Goal: Task Accomplishment & Management: Manage account settings

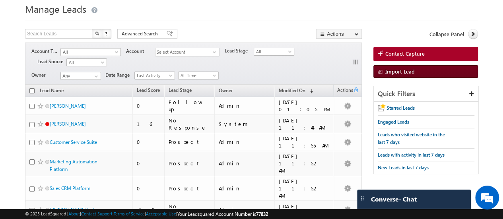
click at [388, 72] on span "Import Lead" at bounding box center [399, 71] width 29 height 7
click at [395, 74] on link "Import Lead" at bounding box center [425, 71] width 105 height 13
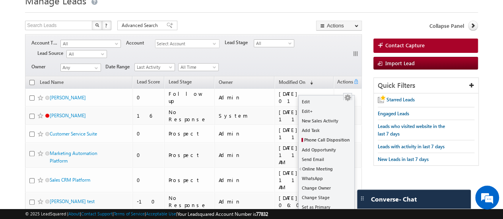
scroll to position [33, 0]
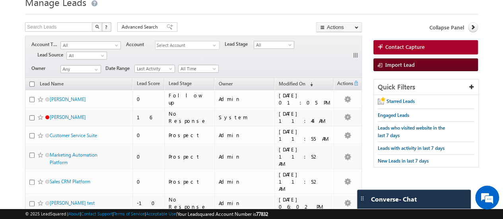
click at [382, 67] on span at bounding box center [382, 66] width 8 height 8
click at [406, 65] on span "Import Lead" at bounding box center [399, 64] width 29 height 7
click at [389, 67] on link "Import Lead" at bounding box center [425, 64] width 105 height 13
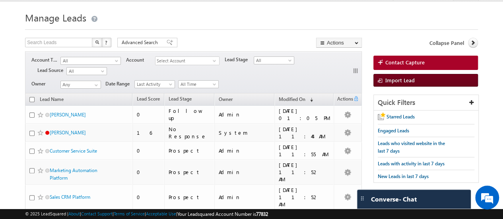
scroll to position [0, 0]
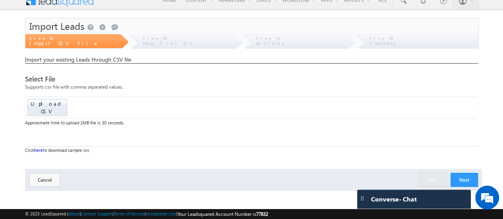
scroll to position [9, 0]
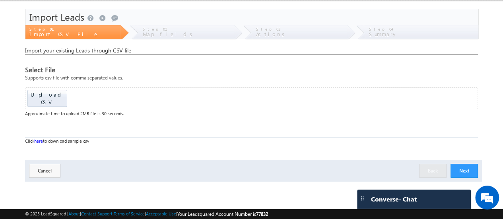
scroll to position [26, 0]
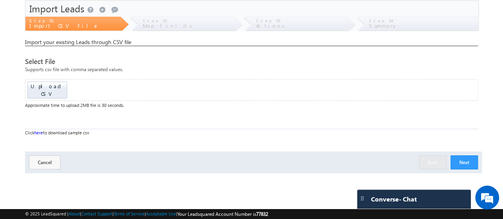
click at [44, 129] on div "Click here to download sample csv" at bounding box center [251, 133] width 453 height 8
click at [35, 129] on div "Click here to download sample csv" at bounding box center [251, 133] width 453 height 8
click at [42, 130] on link "here" at bounding box center [38, 132] width 9 height 5
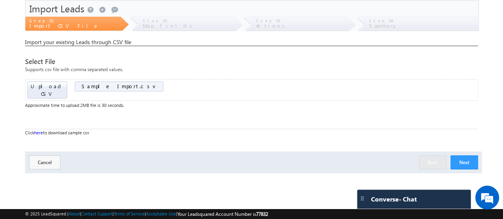
scroll to position [9, 0]
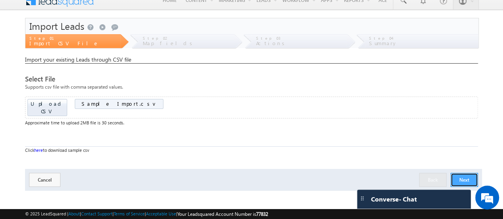
click at [462, 173] on button "Next" at bounding box center [464, 180] width 27 height 14
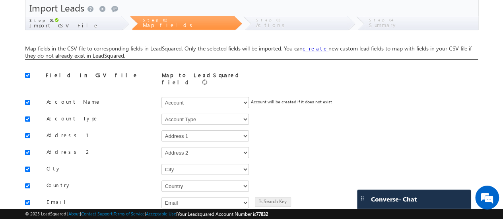
scroll to position [0, 0]
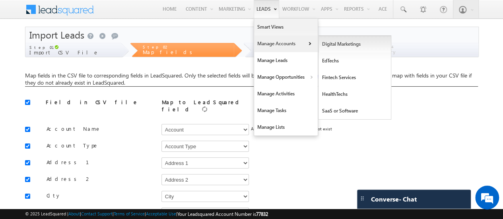
click at [346, 46] on link "Digital Marketings" at bounding box center [355, 44] width 73 height 17
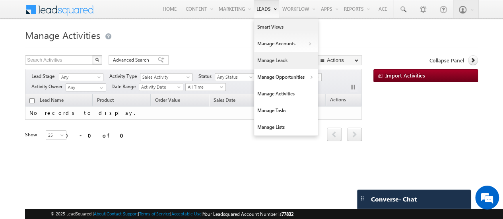
click at [280, 60] on link "Manage Leads" at bounding box center [286, 60] width 64 height 17
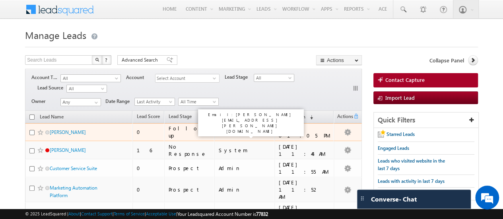
scroll to position [38, 0]
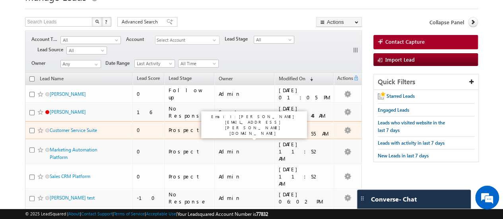
click at [231, 126] on div "Admin" at bounding box center [245, 129] width 52 height 7
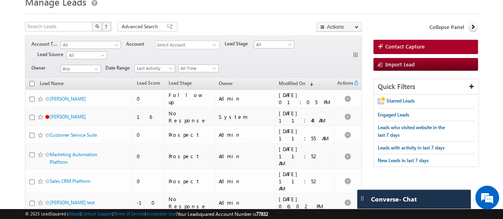
scroll to position [0, 0]
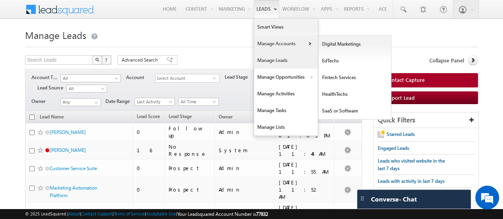
click at [268, 40] on link "Manage Accounts" at bounding box center [286, 43] width 64 height 17
click at [332, 41] on link "Digital Marketings" at bounding box center [355, 44] width 73 height 17
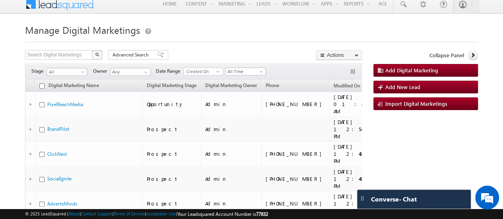
scroll to position [11, 0]
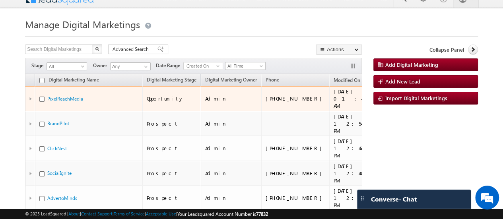
click at [28, 97] on td at bounding box center [30, 98] width 10 height 25
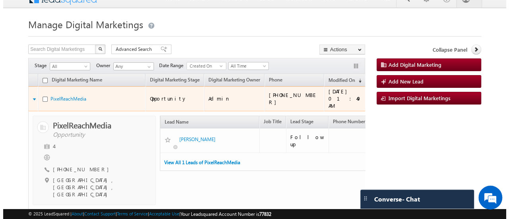
scroll to position [0, 0]
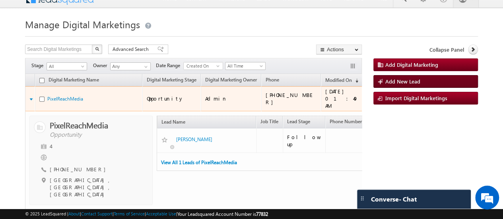
click at [410, 81] on span "Add New Lead" at bounding box center [402, 81] width 35 height 7
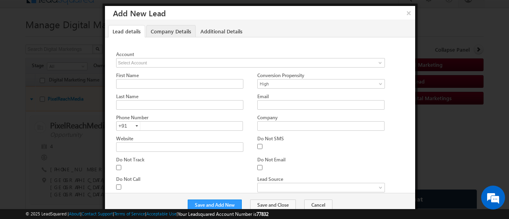
click at [171, 31] on link "Company Details" at bounding box center [170, 31] width 49 height 12
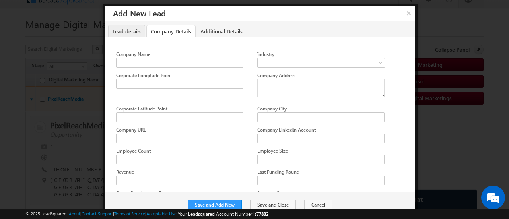
click at [138, 31] on link "Lead details" at bounding box center [126, 31] width 37 height 12
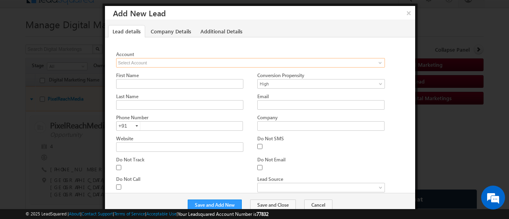
click at [160, 58] on input at bounding box center [250, 63] width 269 height 10
click at [380, 61] on span at bounding box center [380, 63] width 6 height 6
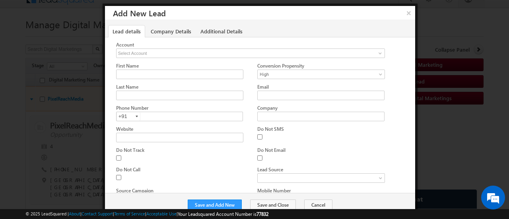
click at [295, 22] on div "Lead details Company Details Additional Details Previous tab Next tab Account e…" at bounding box center [260, 107] width 310 height 173
click at [408, 13] on button "×" at bounding box center [408, 13] width 13 height 14
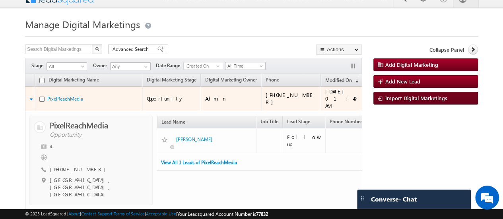
click at [404, 101] on link "Import Digital Marketings" at bounding box center [425, 98] width 105 height 13
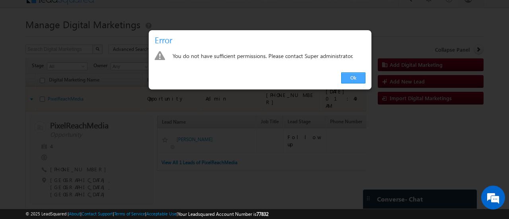
click at [357, 80] on link "Ok" at bounding box center [353, 77] width 24 height 11
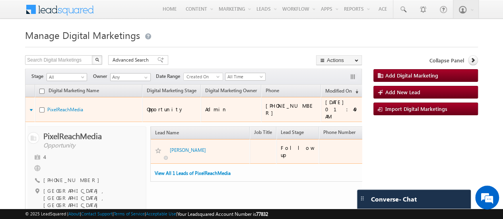
scroll to position [0, 77]
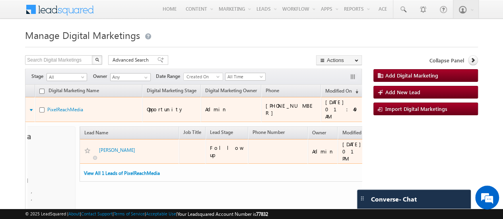
click at [217, 144] on div "Follow up" at bounding box center [227, 151] width 35 height 14
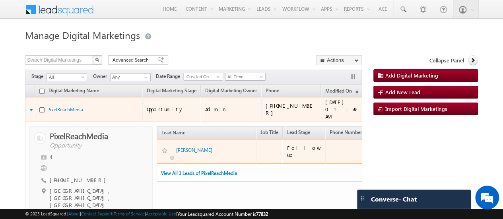
scroll to position [9, 0]
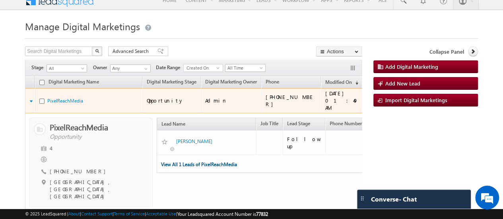
click at [210, 161] on link "View All 1 Leads of PixelReachMedia" at bounding box center [199, 164] width 76 height 6
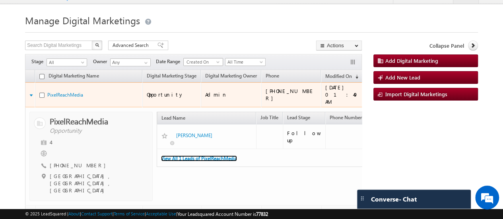
scroll to position [0, 0]
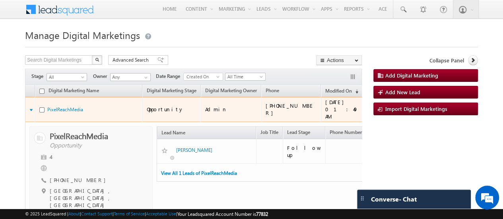
click at [197, 52] on form "Manage Digital Marketings Add Digital Marketing Search Digital Marketings X 5 r…" at bounding box center [251, 207] width 453 height 361
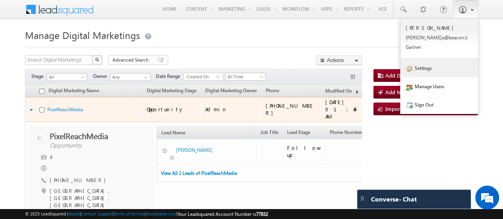
click at [441, 72] on link "Settings" at bounding box center [439, 68] width 78 height 18
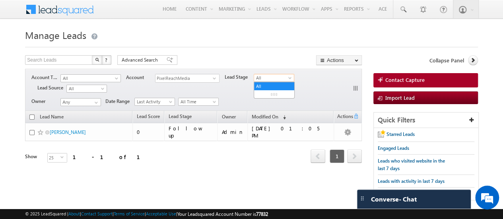
click at [260, 77] on span "All" at bounding box center [273, 77] width 38 height 7
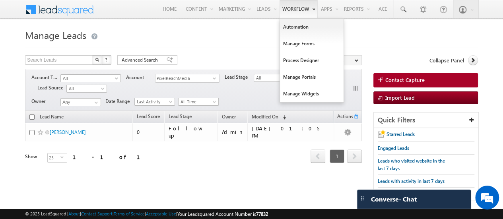
click at [301, 10] on link "Workflow" at bounding box center [299, 9] width 38 height 18
click at [298, 30] on link "Automation" at bounding box center [312, 27] width 64 height 17
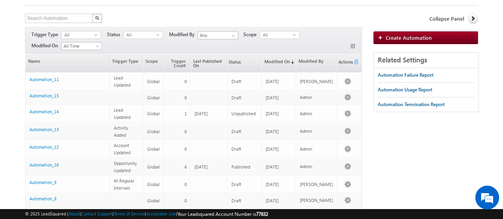
scroll to position [43, 0]
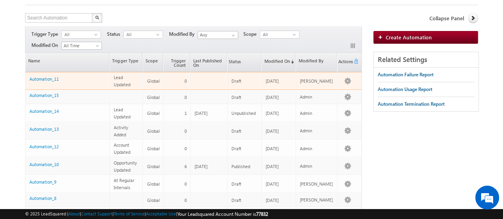
click at [51, 81] on div "Automation_11" at bounding box center [67, 80] width 76 height 11
click at [52, 78] on link "Automation_11" at bounding box center [43, 78] width 29 height 5
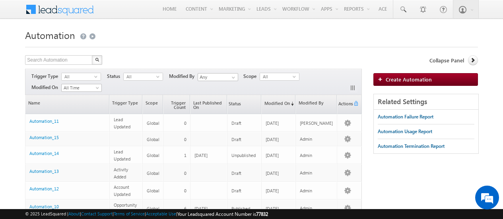
scroll to position [43, 0]
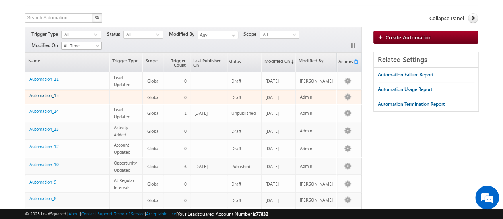
click at [47, 93] on link "Automation_15" at bounding box center [43, 95] width 29 height 5
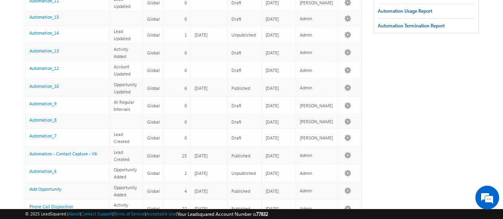
scroll to position [124, 0]
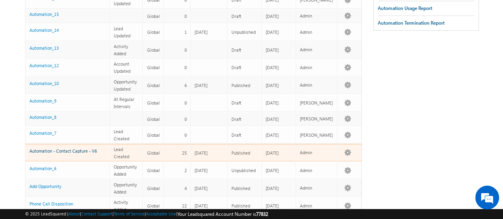
click at [82, 148] on link "Automation - Contact Capture - V6" at bounding box center [63, 150] width 68 height 5
click at [71, 148] on link "Automation - Contact Capture - V6" at bounding box center [63, 150] width 68 height 5
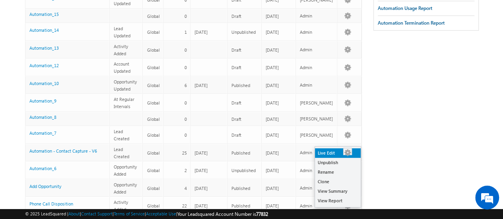
click at [340, 157] on link "Live Edit" at bounding box center [338, 153] width 46 height 10
click at [325, 151] on link "Live Edit" at bounding box center [338, 153] width 46 height 10
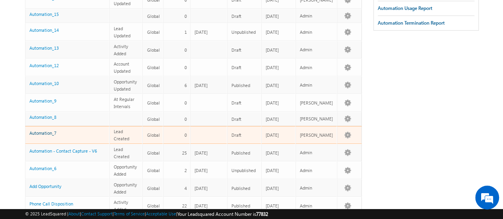
click at [39, 130] on link "Automation_7" at bounding box center [42, 132] width 27 height 5
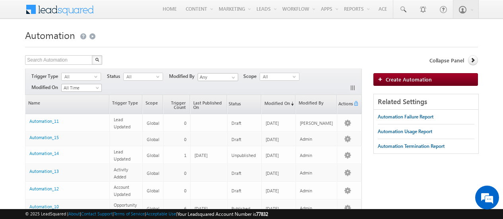
scroll to position [26, 0]
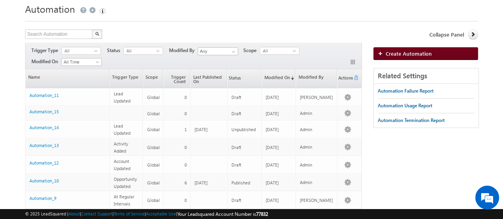
click at [387, 52] on span "Create Automation" at bounding box center [409, 53] width 46 height 7
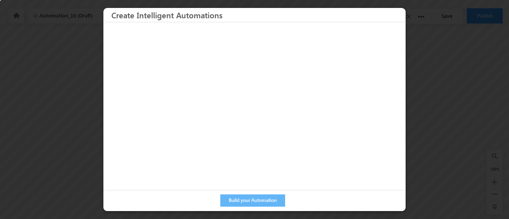
click at [468, 103] on div at bounding box center [254, 109] width 509 height 219
click at [227, 202] on button "Build your Automation" at bounding box center [252, 200] width 65 height 12
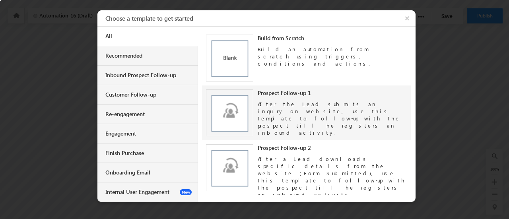
click at [255, 92] on div "Prospect Follow-up 1 After the Lead submits an inquiry on website, use this tem…" at bounding box center [306, 112] width 201 height 47
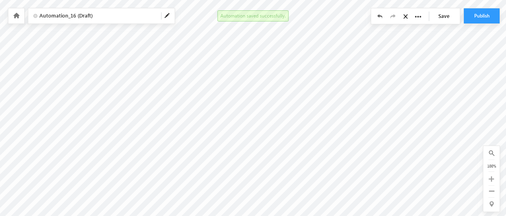
scroll to position [77, 0]
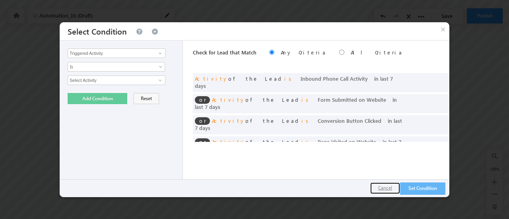
click at [379, 187] on button "Cancel" at bounding box center [385, 189] width 30 height 12
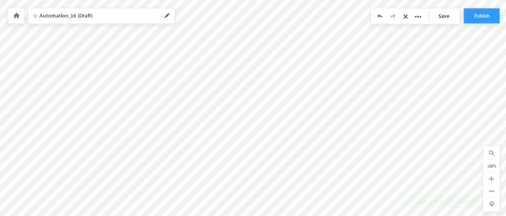
scroll to position [64, 0]
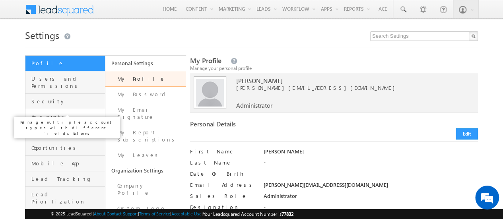
click at [60, 113] on span "Accounts" at bounding box center [67, 116] width 72 height 7
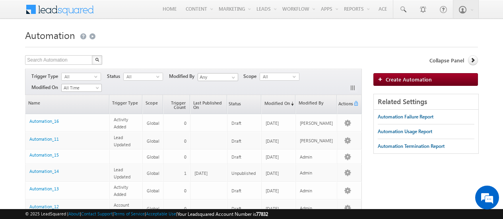
scroll to position [26, 0]
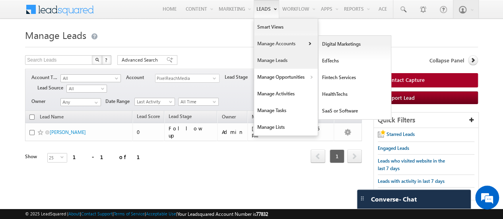
click at [268, 47] on link "Manage Accounts" at bounding box center [286, 43] width 64 height 17
click at [329, 43] on link "Digital Marketings" at bounding box center [355, 44] width 73 height 17
click at [286, 41] on link "Manage Accounts" at bounding box center [286, 43] width 64 height 17
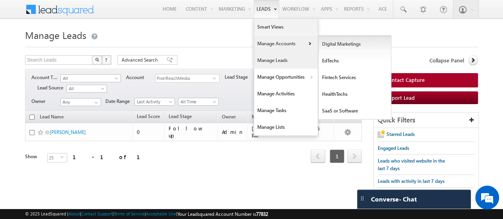
click at [334, 44] on link "Digital Marketings" at bounding box center [355, 44] width 73 height 17
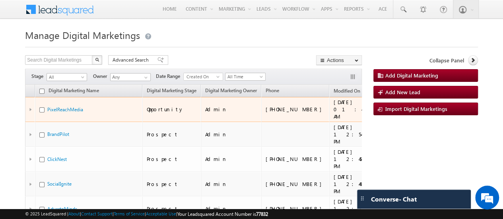
click at [29, 107] on td at bounding box center [30, 109] width 10 height 25
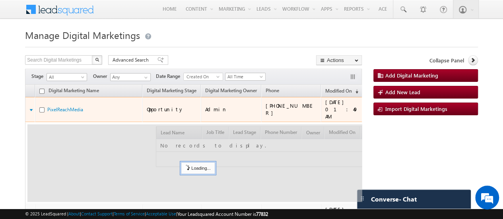
click at [29, 107] on td at bounding box center [30, 109] width 10 height 25
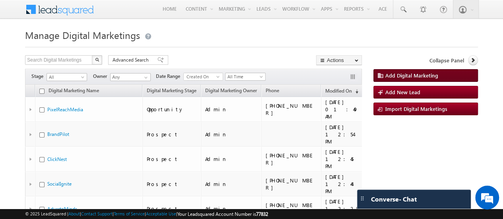
click at [389, 75] on span "Add Digital Marketing" at bounding box center [411, 75] width 53 height 7
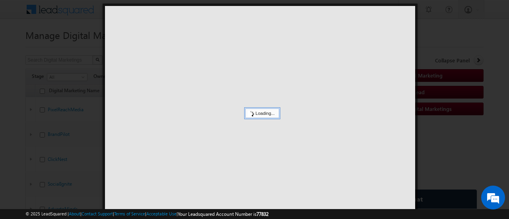
click at [461, 40] on div at bounding box center [254, 109] width 509 height 219
click at [16, 78] on div at bounding box center [254, 109] width 509 height 219
click at [439, 21] on div at bounding box center [254, 109] width 509 height 219
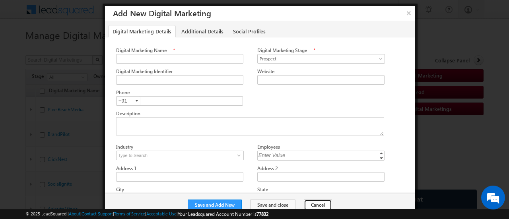
click at [312, 202] on button "Cancel" at bounding box center [318, 205] width 28 height 11
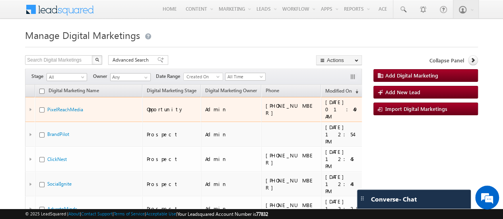
click at [29, 106] on td at bounding box center [30, 109] width 10 height 25
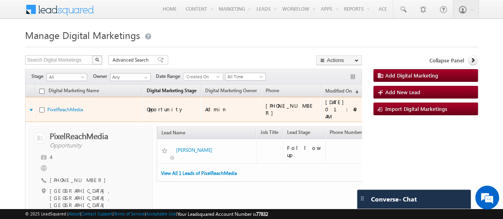
click at [181, 92] on link "Digital Marketing Stage" at bounding box center [172, 91] width 58 height 10
click at [181, 92] on link "Digital Marketing Stage (sorted ascending)" at bounding box center [175, 91] width 64 height 10
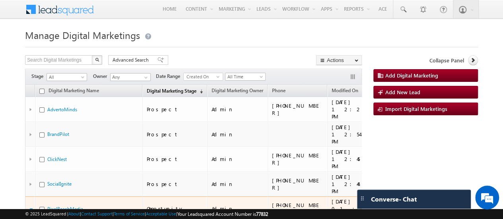
click at [181, 92] on link "Digital Marketing Stage (sorted descending)" at bounding box center [175, 91] width 64 height 10
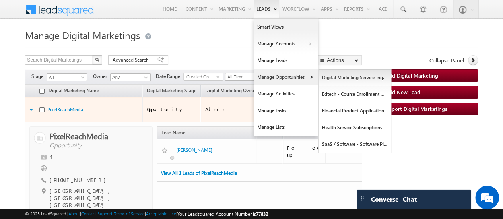
click at [359, 75] on link "Digital Marketing Service Inquiries" at bounding box center [355, 77] width 73 height 17
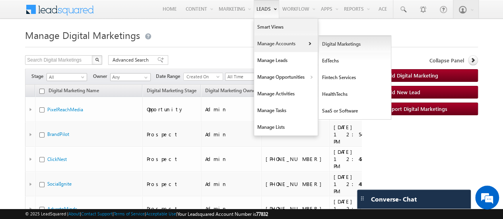
click at [327, 44] on link "Digital Marketings" at bounding box center [355, 44] width 73 height 17
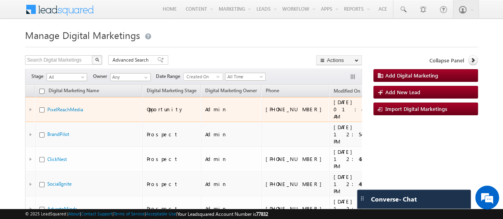
click at [29, 108] on div at bounding box center [31, 109] width 4 height 3
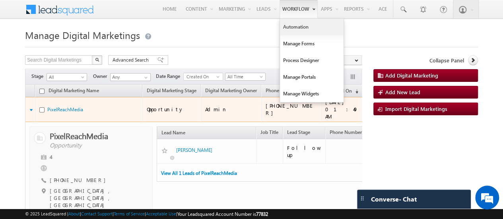
click at [300, 28] on link "Automation" at bounding box center [312, 27] width 64 height 17
click at [300, 24] on link "Automation" at bounding box center [312, 27] width 64 height 17
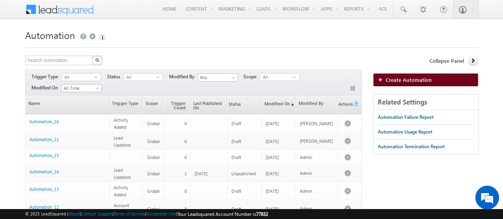
click at [405, 77] on span "Create Automation" at bounding box center [409, 79] width 46 height 7
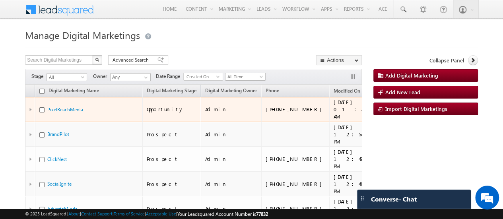
click at [31, 108] on div at bounding box center [31, 109] width 4 height 3
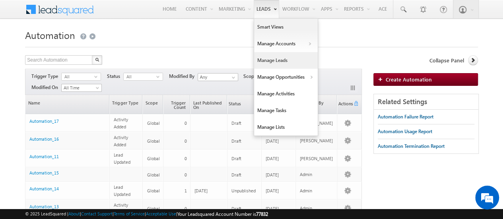
click at [264, 59] on link "Manage Leads" at bounding box center [286, 60] width 64 height 17
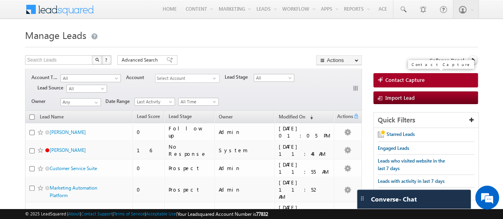
click at [396, 77] on span "Contact Capture" at bounding box center [404, 79] width 39 height 7
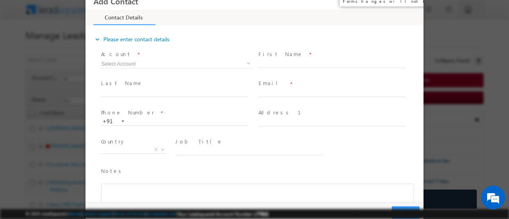
click at [411, 2] on button "×" at bounding box center [412, 1] width 14 height 15
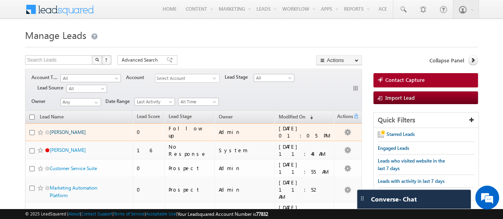
click at [55, 129] on link "[PERSON_NAME]" at bounding box center [68, 132] width 36 height 6
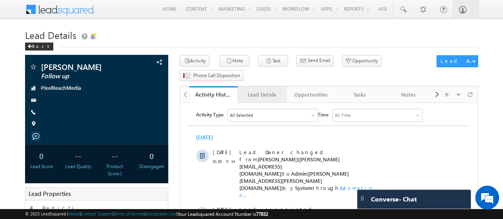
click at [261, 90] on div "Lead Details" at bounding box center [261, 95] width 35 height 10
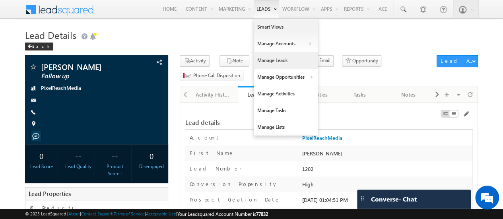
click at [280, 53] on link "Manage Leads" at bounding box center [286, 60] width 64 height 17
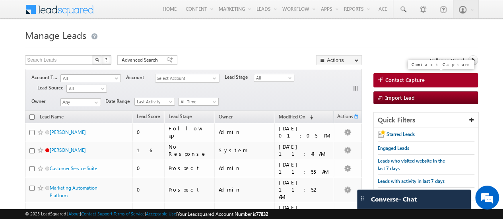
click at [402, 76] on span "Contact Capture" at bounding box center [404, 79] width 39 height 7
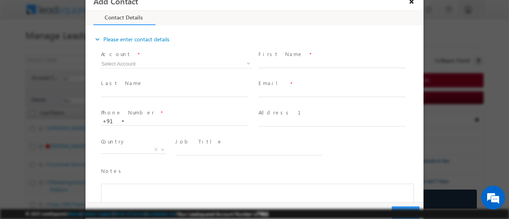
click at [411, 3] on button "×" at bounding box center [412, 1] width 14 height 15
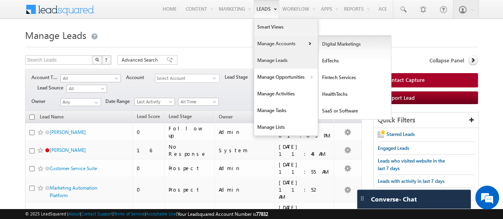
click at [322, 42] on link "Digital Marketings" at bounding box center [355, 44] width 73 height 17
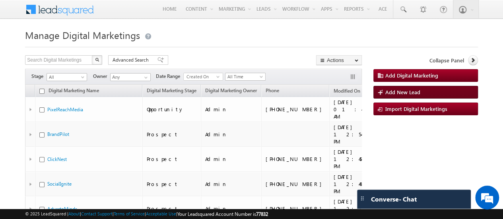
click at [389, 91] on span "Add New Lead" at bounding box center [402, 92] width 35 height 7
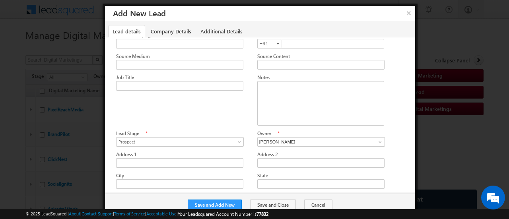
scroll to position [159, 0]
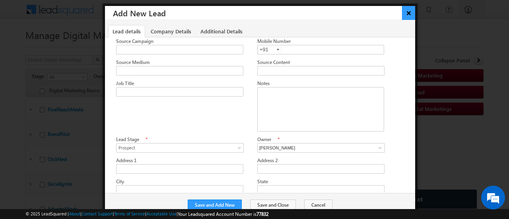
click at [407, 17] on button "×" at bounding box center [408, 13] width 13 height 14
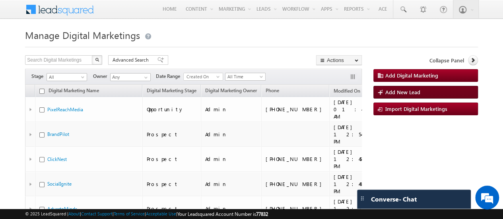
click at [412, 92] on span "Add New Lead" at bounding box center [402, 92] width 35 height 7
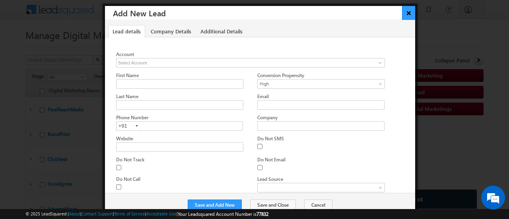
click at [406, 12] on button "×" at bounding box center [408, 13] width 13 height 14
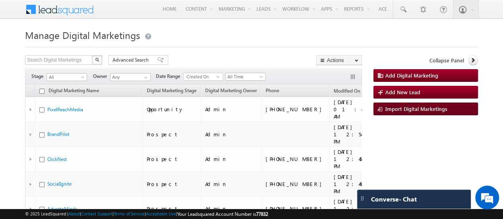
click at [390, 109] on span "Import Digital Marketings" at bounding box center [416, 108] width 62 height 7
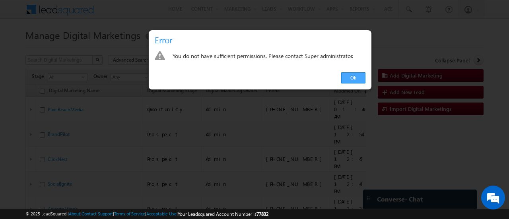
click at [348, 76] on link "Ok" at bounding box center [353, 77] width 24 height 11
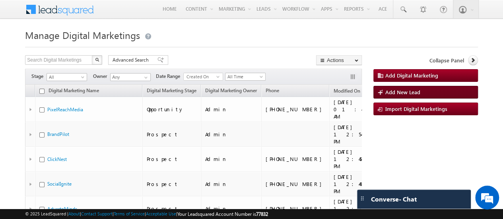
click at [406, 89] on span "Add New Lead" at bounding box center [402, 92] width 35 height 7
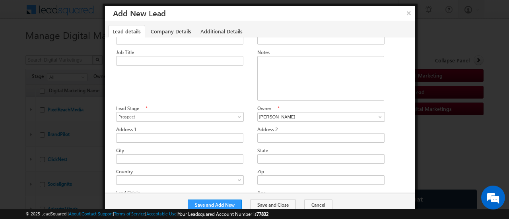
scroll to position [191, 0]
click at [173, 32] on link "Company Details" at bounding box center [170, 31] width 49 height 12
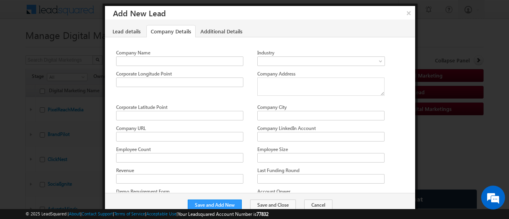
scroll to position [0, 0]
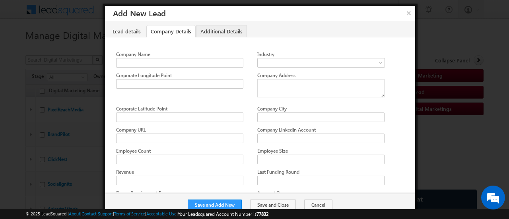
click at [233, 32] on link "Additional Details" at bounding box center [221, 31] width 51 height 12
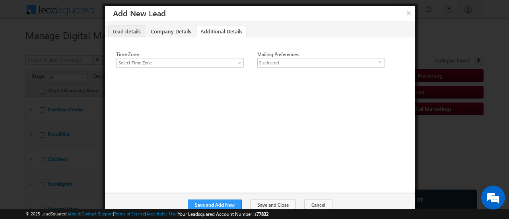
click at [127, 32] on link "Lead details" at bounding box center [126, 31] width 37 height 12
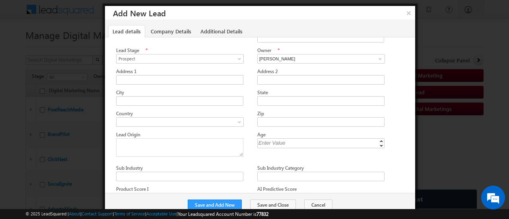
scroll to position [251, 0]
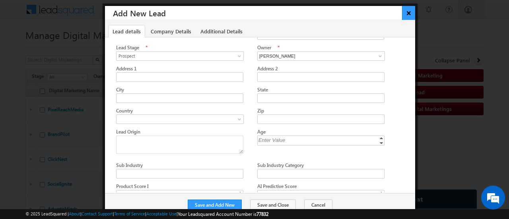
click at [407, 17] on button "×" at bounding box center [408, 13] width 13 height 14
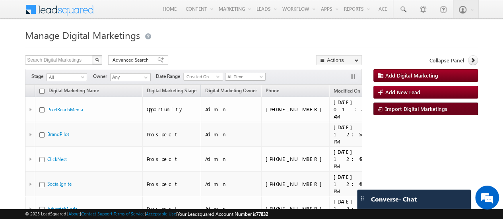
click at [408, 109] on span "Import Digital Marketings" at bounding box center [416, 108] width 62 height 7
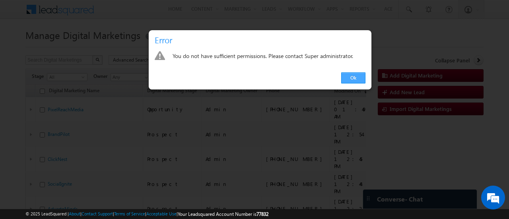
click at [355, 77] on link "Ok" at bounding box center [353, 77] width 24 height 11
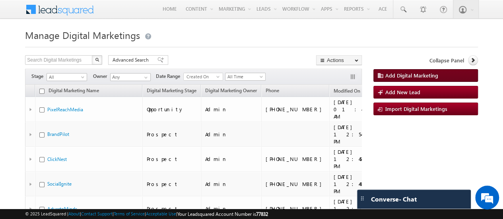
click at [408, 76] on span "Add Digital Marketing" at bounding box center [411, 75] width 53 height 7
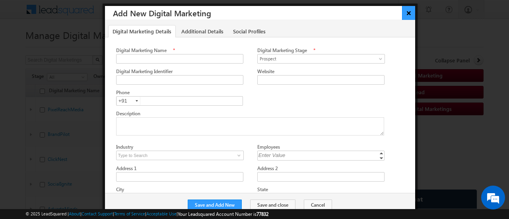
click at [411, 14] on button "×" at bounding box center [408, 13] width 13 height 14
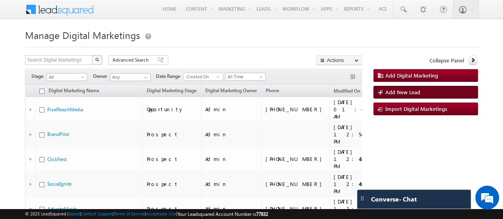
click at [418, 93] on span "Add New Lead" at bounding box center [402, 92] width 35 height 7
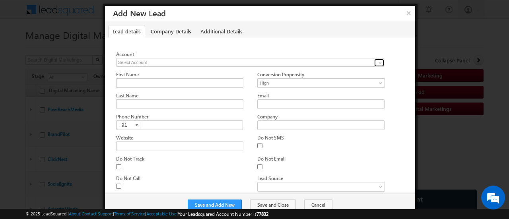
click at [379, 61] on span at bounding box center [380, 63] width 6 height 6
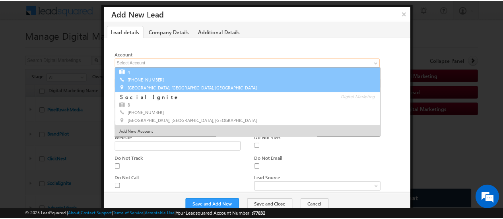
scroll to position [100, 0]
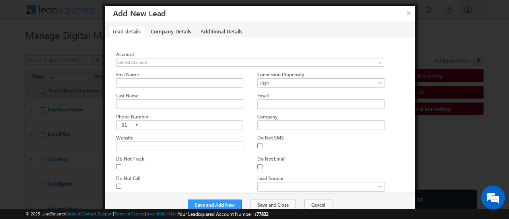
click at [407, 12] on button "×" at bounding box center [408, 13] width 13 height 14
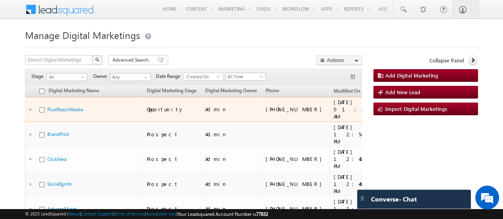
click at [31, 108] on div at bounding box center [31, 109] width 4 height 3
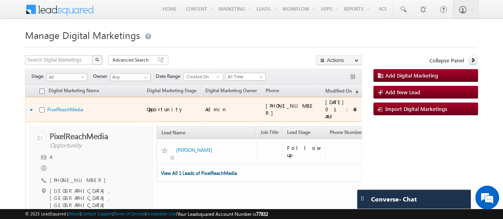
click at [185, 170] on link "View All 1 Leads of PixelReachMedia" at bounding box center [199, 173] width 76 height 6
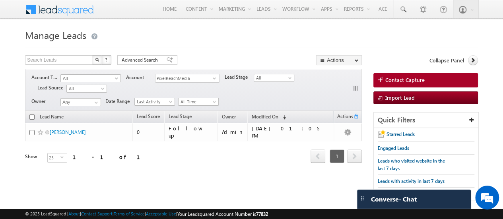
scroll to position [4, 0]
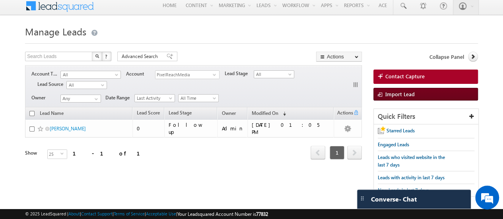
click at [388, 93] on span "Import Lead" at bounding box center [399, 94] width 29 height 7
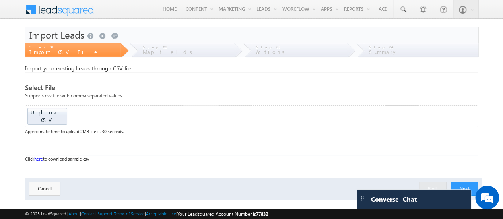
click at [174, 46] on div "Step 02" at bounding box center [188, 46] width 91 height 7
click at [466, 182] on button "Next" at bounding box center [464, 189] width 27 height 14
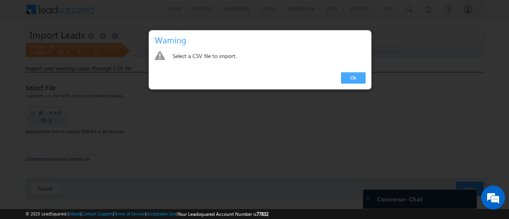
click at [354, 76] on link "Ok" at bounding box center [353, 77] width 24 height 11
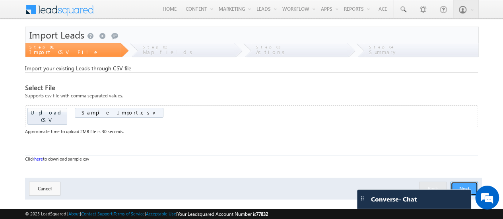
click at [462, 182] on button "Next" at bounding box center [464, 189] width 27 height 14
